Goal: Task Accomplishment & Management: Manage account settings

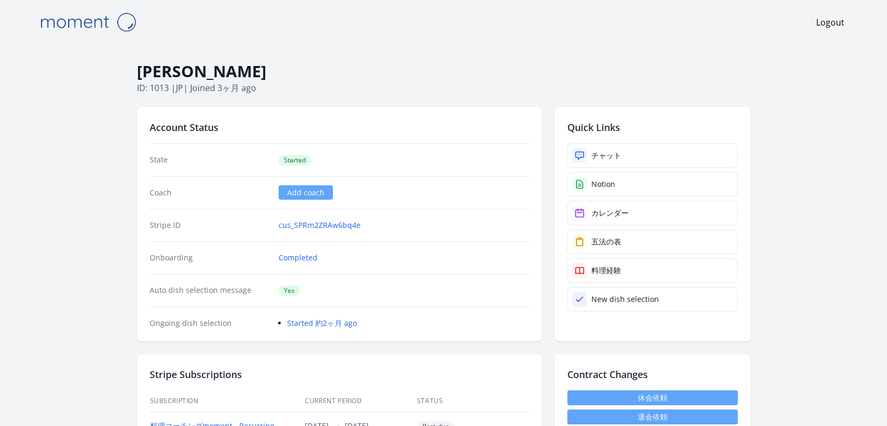
scroll to position [207, 0]
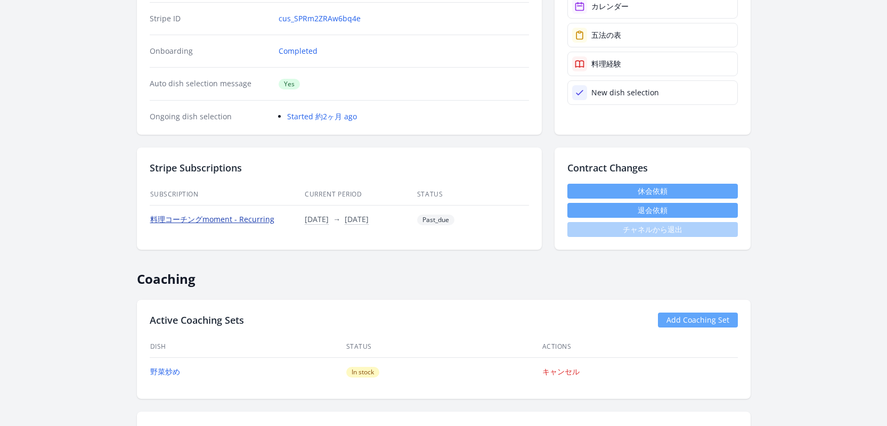
click at [233, 218] on link "料理コーチングmoment - Recurring" at bounding box center [212, 219] width 124 height 10
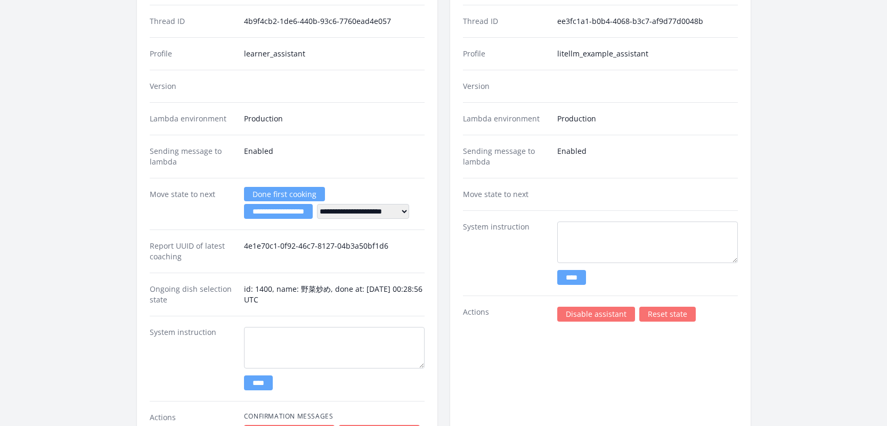
scroll to position [1430, 0]
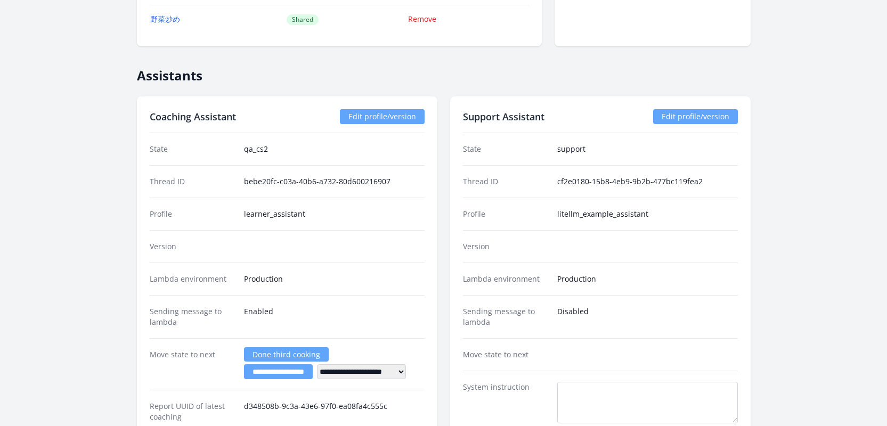
scroll to position [1395, 0]
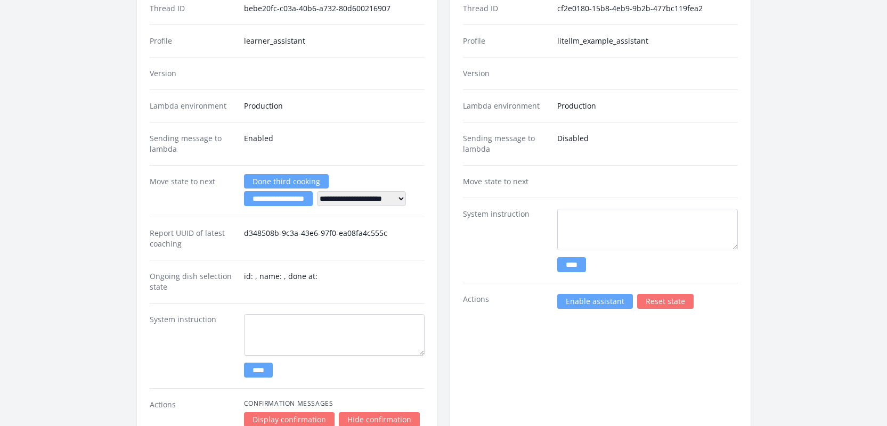
click at [573, 298] on link "Enable assistant" at bounding box center [595, 301] width 76 height 15
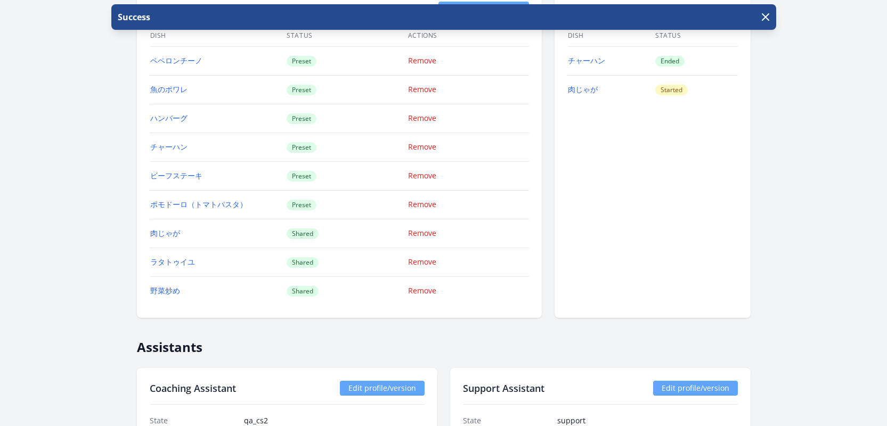
scroll to position [911, 0]
